Goal: Task Accomplishment & Management: Manage account settings

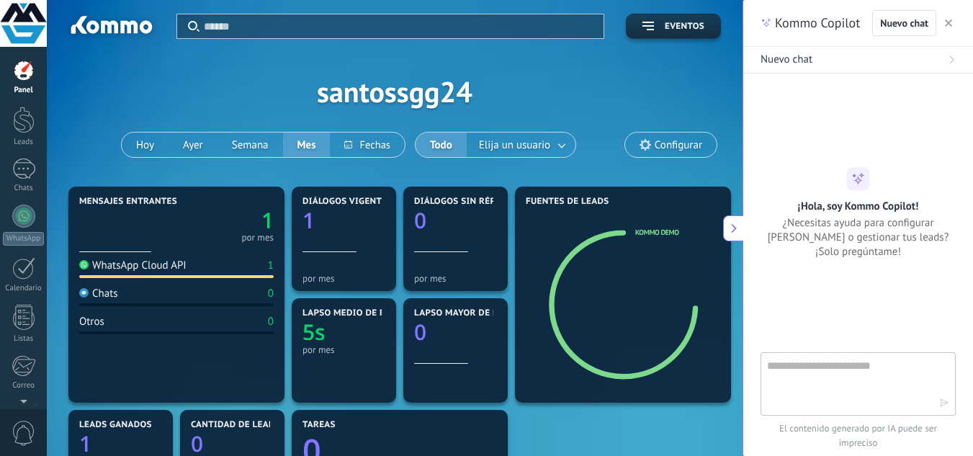
click at [24, 128] on div at bounding box center [24, 120] width 22 height 27
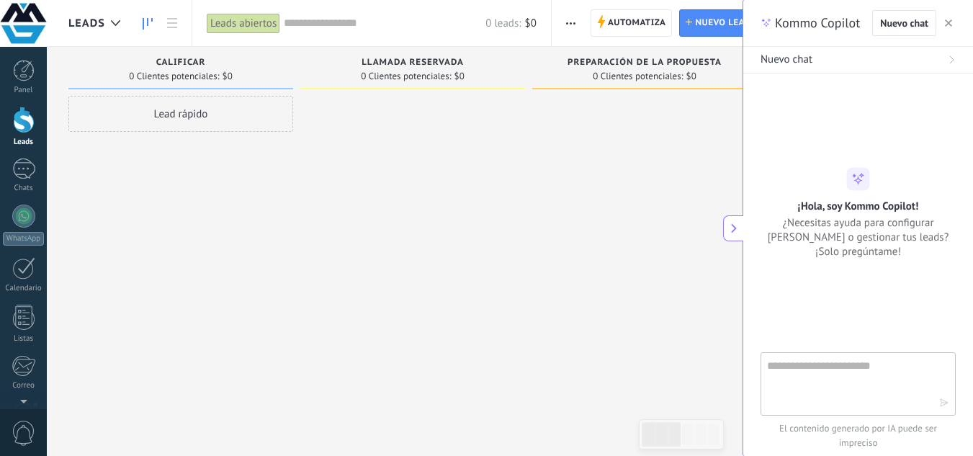
click at [731, 230] on icon at bounding box center [734, 228] width 10 height 10
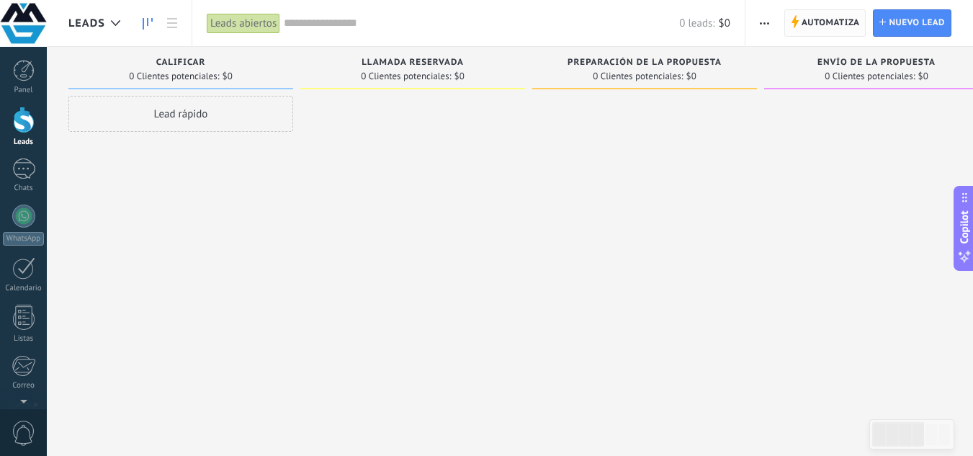
click at [819, 33] on span "Automatiza" at bounding box center [831, 23] width 58 height 26
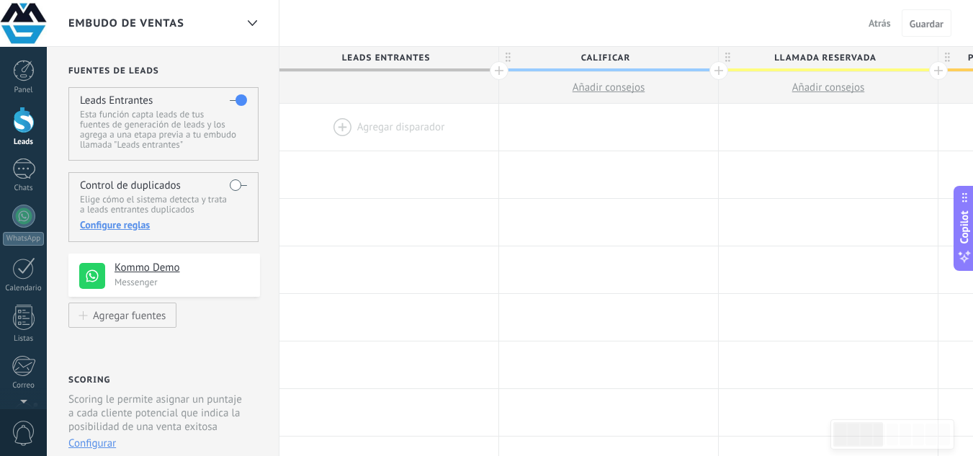
click at [237, 183] on label at bounding box center [238, 185] width 17 height 23
click at [151, 316] on div "Agregar fuentes" at bounding box center [129, 315] width 73 height 12
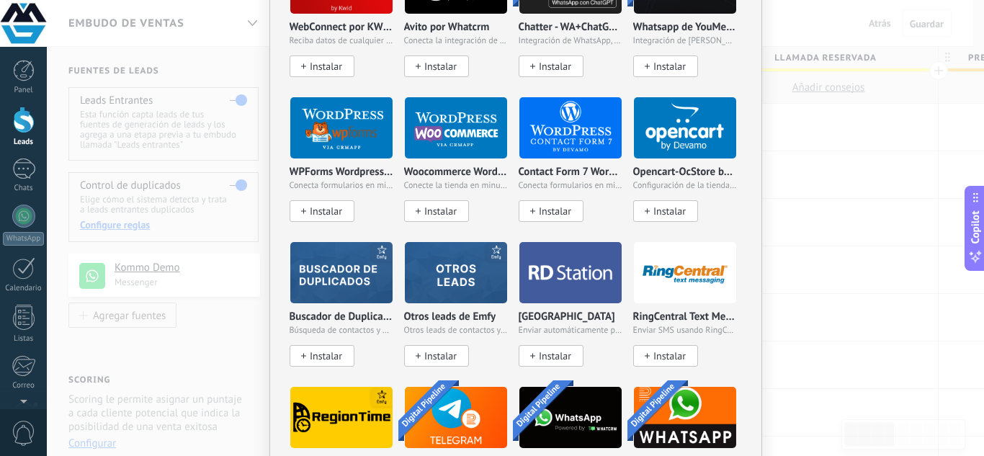
scroll to position [1071, 0]
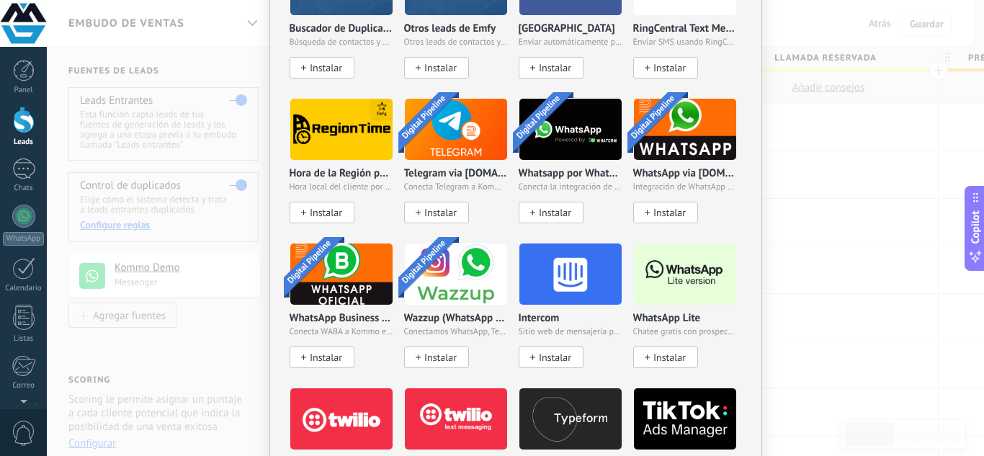
click at [869, 207] on div "No hay resultados Fuentes de leads Agregar fuente Agregar fuentes Agregar fuent…" at bounding box center [515, 228] width 937 height 456
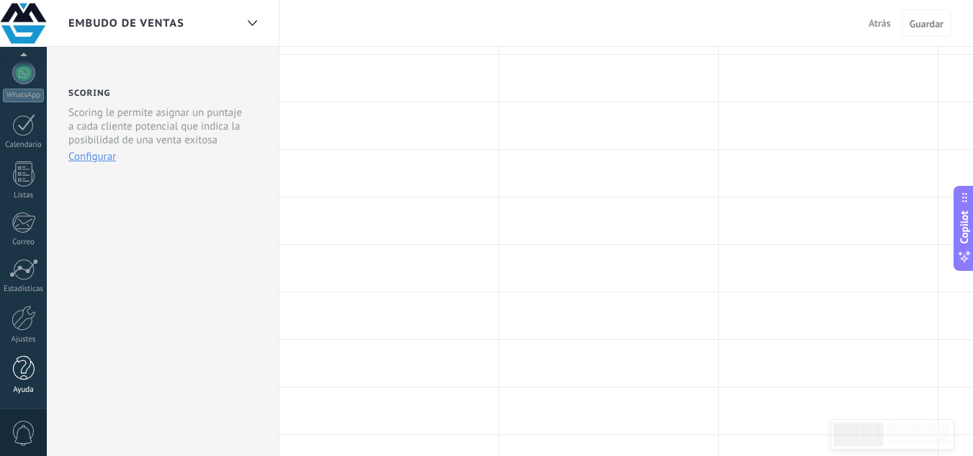
scroll to position [288, 0]
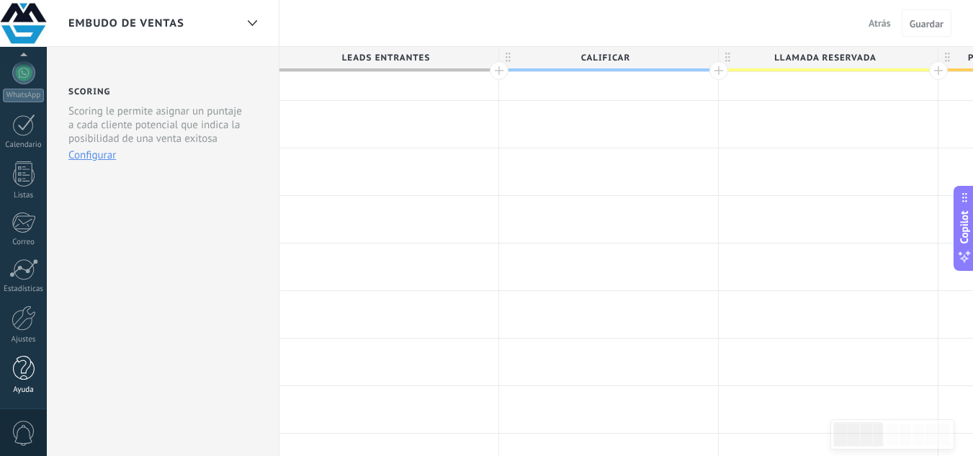
click at [25, 359] on div at bounding box center [24, 368] width 22 height 25
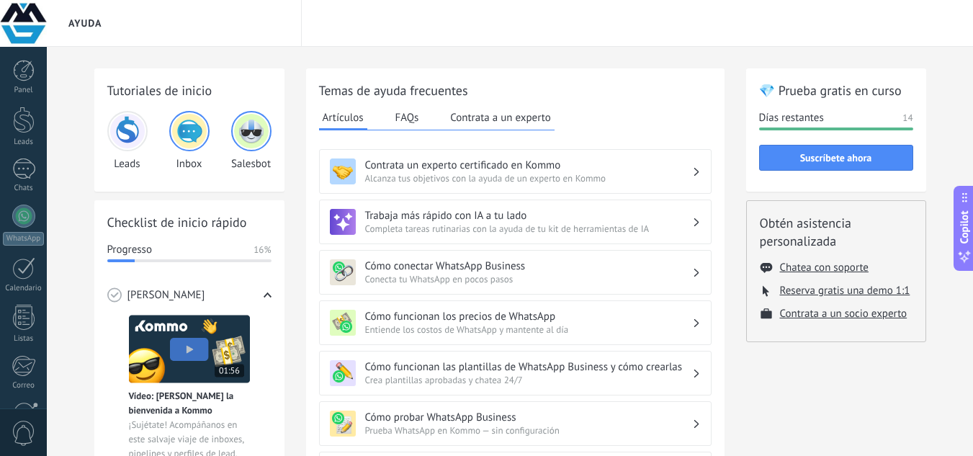
click at [613, 169] on h3 "Contrata un experto certificado en Kommo" at bounding box center [528, 166] width 327 height 14
